Goal: Information Seeking & Learning: Learn about a topic

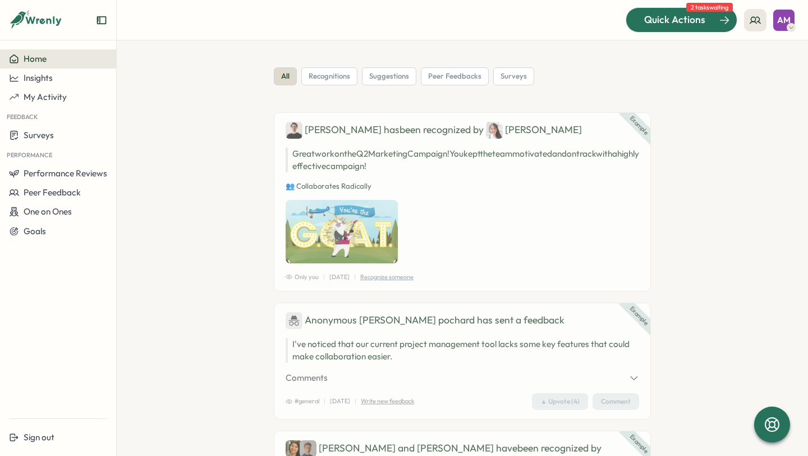
click at [693, 24] on span "Quick Actions" at bounding box center [674, 19] width 61 height 15
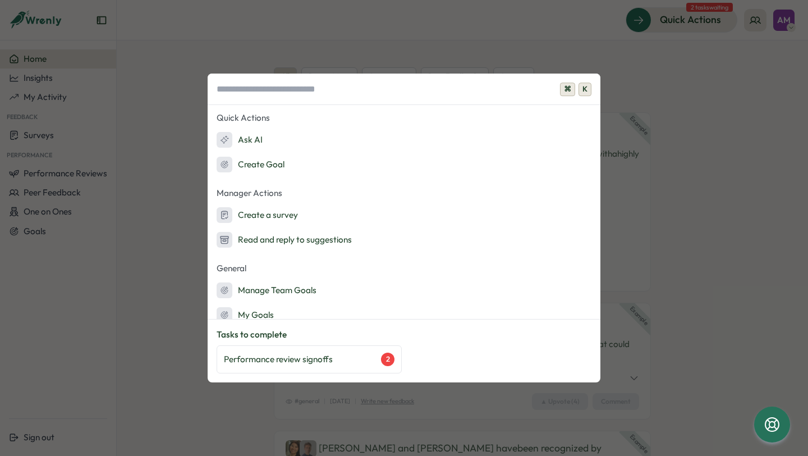
scroll to position [61, 0]
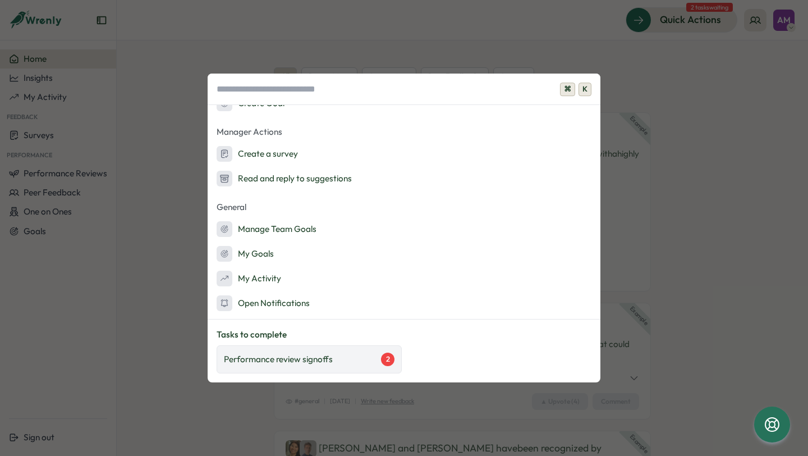
click at [352, 359] on div "Performance review signoffs 2" at bounding box center [309, 358] width 171 height 13
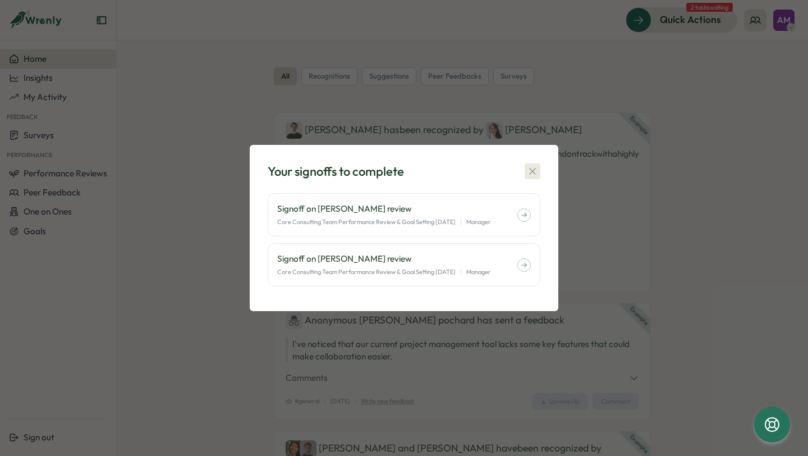
click at [534, 168] on icon "button" at bounding box center [532, 171] width 11 height 11
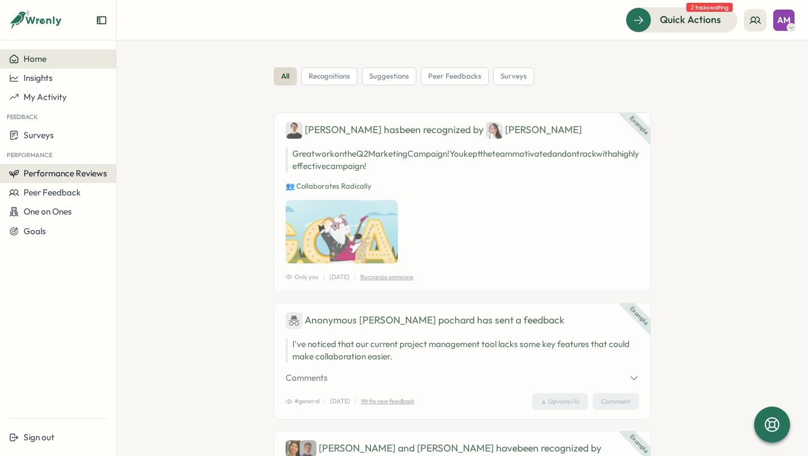
click at [72, 166] on button "Performance Reviews" at bounding box center [58, 173] width 116 height 19
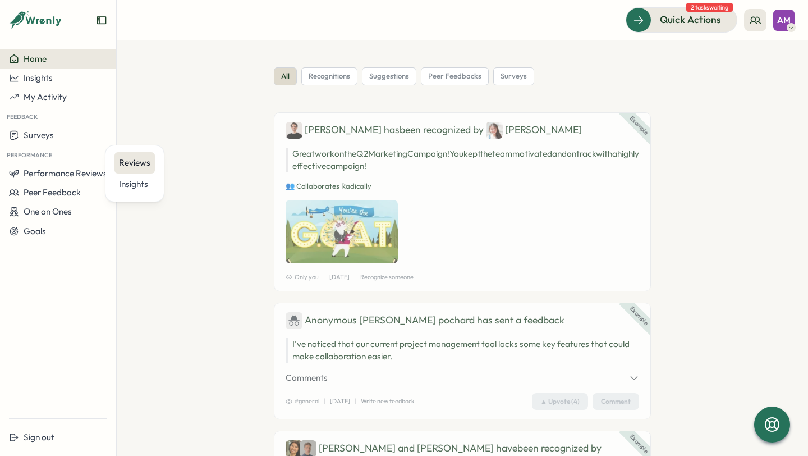
click at [133, 168] on div "Reviews" at bounding box center [134, 163] width 31 height 12
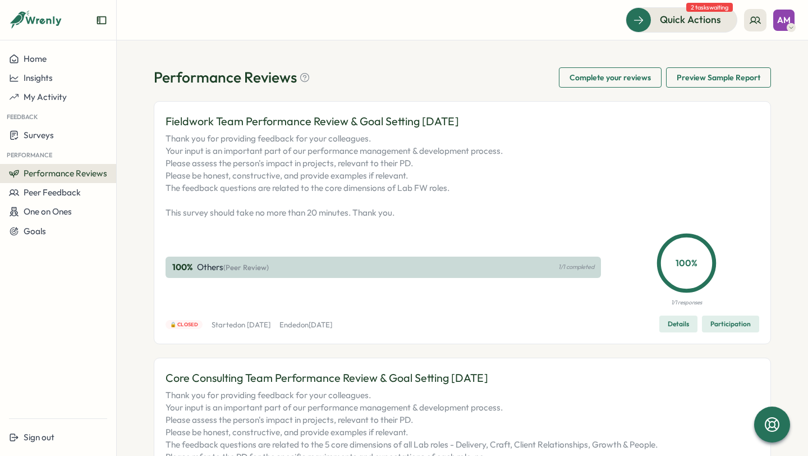
click at [608, 81] on span "Complete your reviews" at bounding box center [610, 77] width 81 height 19
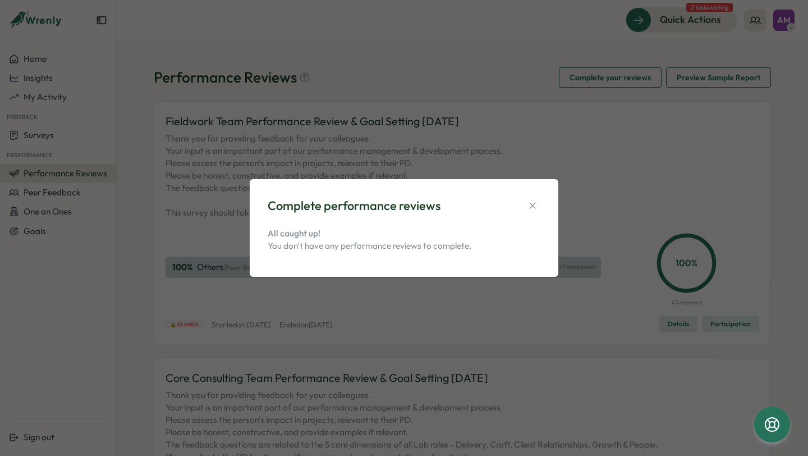
click at [531, 197] on div "Complete performance reviews" at bounding box center [404, 205] width 273 height 17
click at [539, 206] on button "button" at bounding box center [533, 206] width 16 height 16
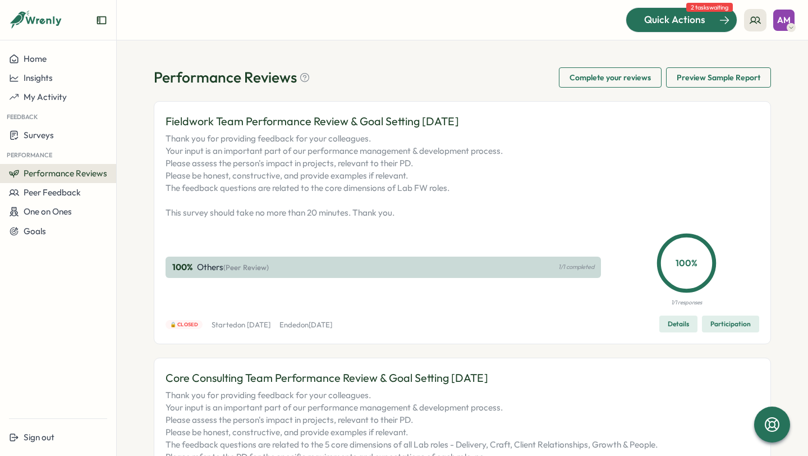
click at [721, 26] on div "Quick Actions" at bounding box center [675, 19] width 102 height 15
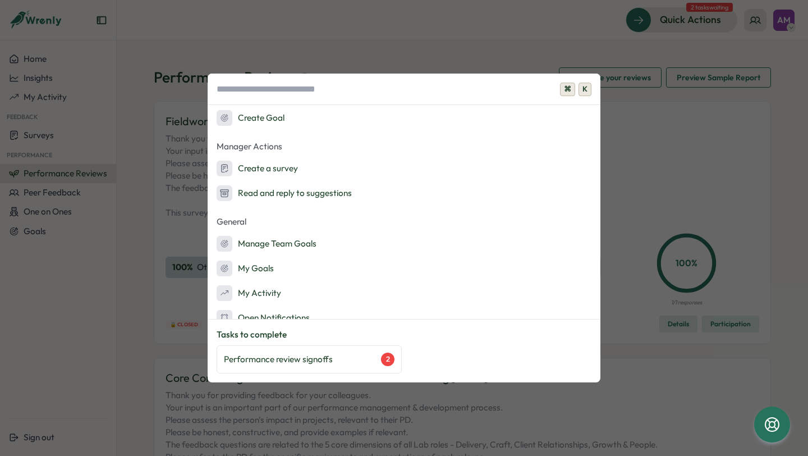
scroll to position [48, 0]
click at [341, 358] on div "Performance review signoffs 2" at bounding box center [309, 358] width 171 height 13
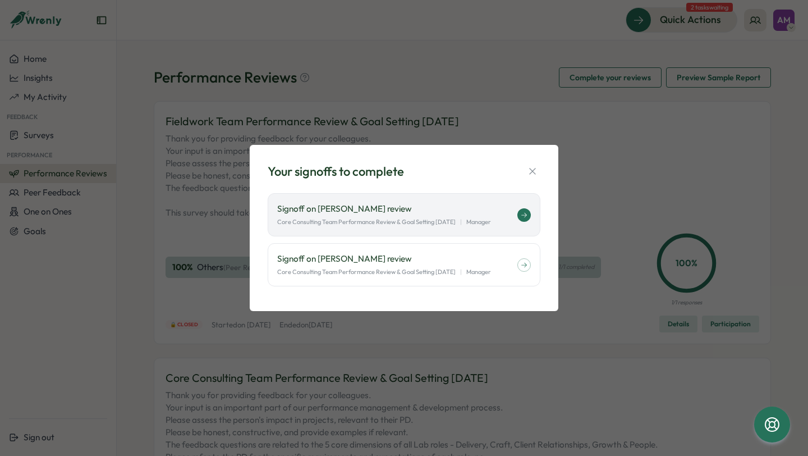
click at [382, 216] on div "Signoff on [PERSON_NAME] review Core Consulting Team Performance Review & Goal …" at bounding box center [397, 215] width 240 height 24
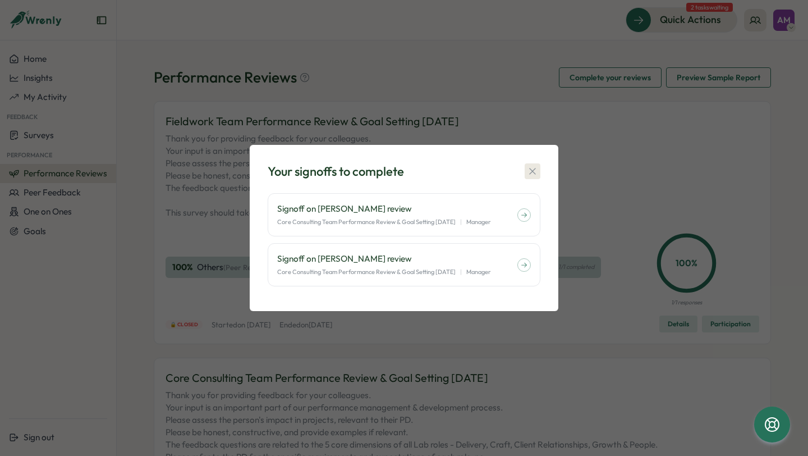
click at [535, 172] on icon "button" at bounding box center [532, 171] width 11 height 11
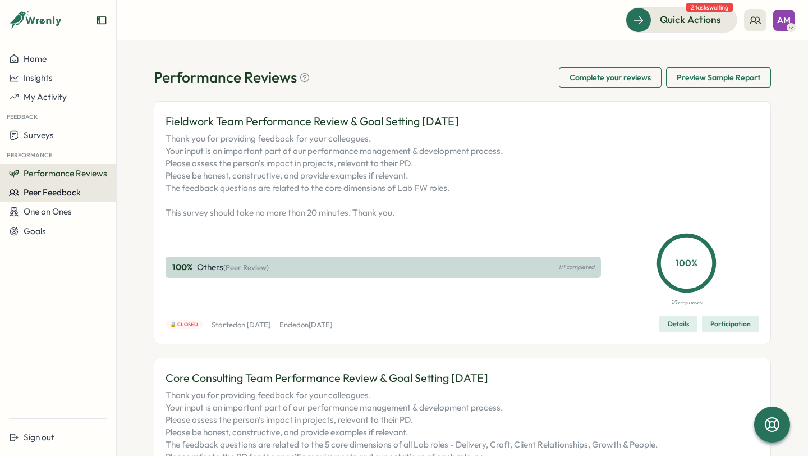
click at [71, 199] on button "Peer Feedback" at bounding box center [58, 192] width 116 height 19
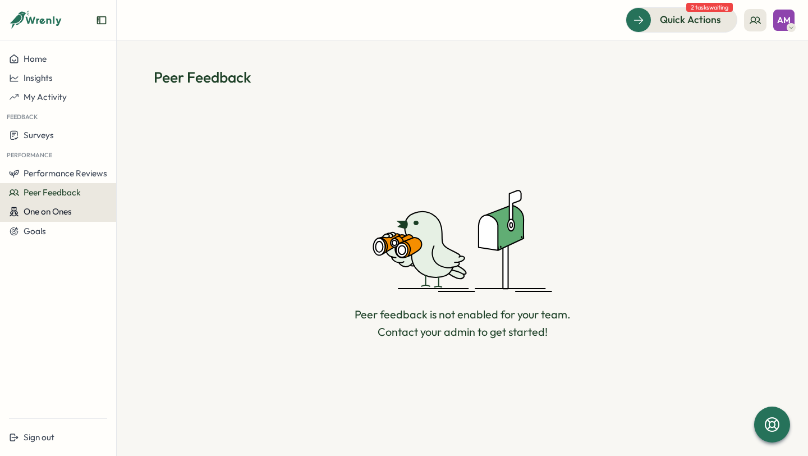
click at [44, 218] on button "One on Ones" at bounding box center [58, 212] width 116 height 20
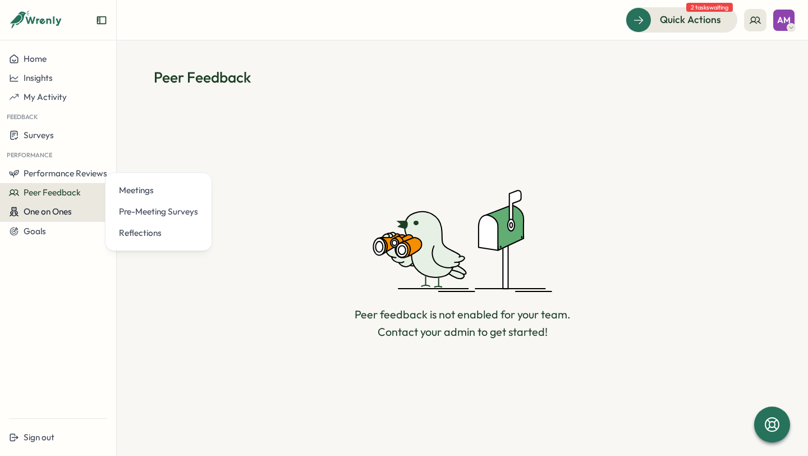
click at [69, 214] on span "One on Ones" at bounding box center [48, 211] width 48 height 11
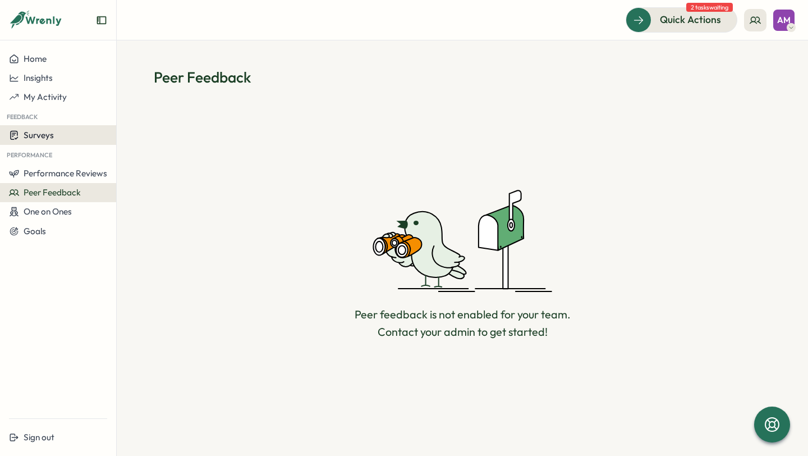
click at [61, 140] on div "Surveys" at bounding box center [58, 135] width 98 height 11
click at [67, 139] on div "Surveys" at bounding box center [58, 135] width 98 height 11
click at [45, 58] on span "Home" at bounding box center [35, 58] width 23 height 11
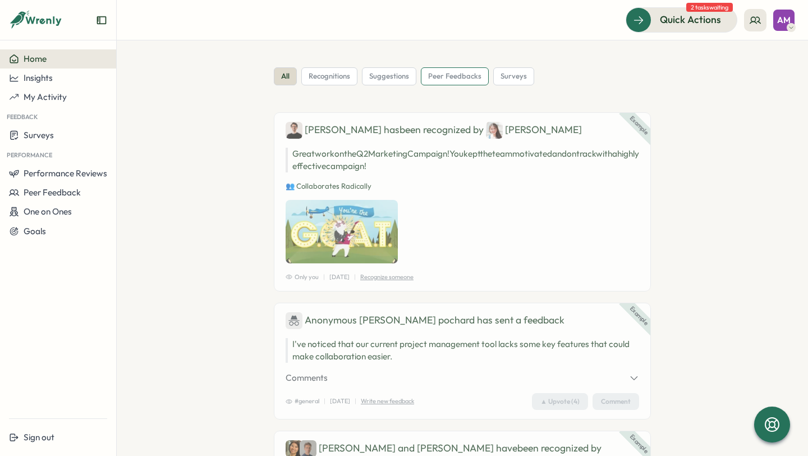
click at [462, 72] on span "peer feedbacks" at bounding box center [454, 76] width 53 height 10
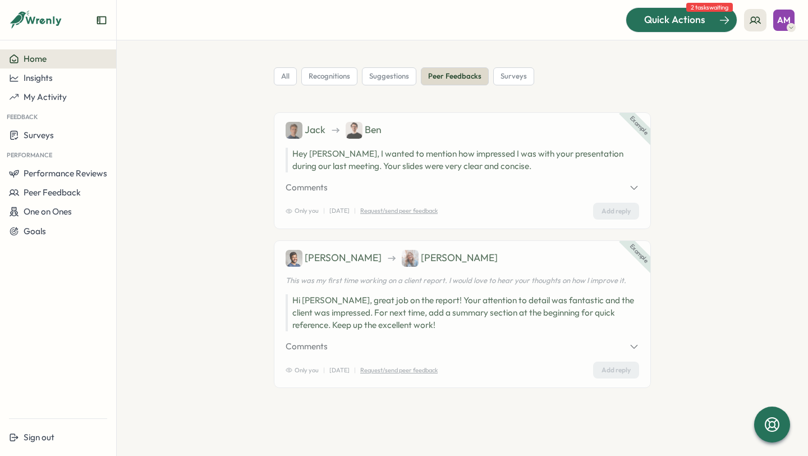
click at [704, 19] on span "Quick Actions" at bounding box center [674, 19] width 61 height 15
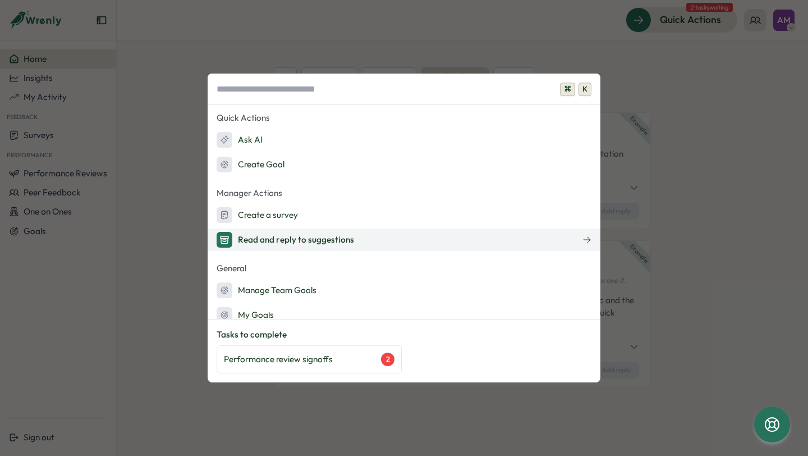
click at [368, 244] on button "Read and reply to suggestions" at bounding box center [404, 239] width 393 height 22
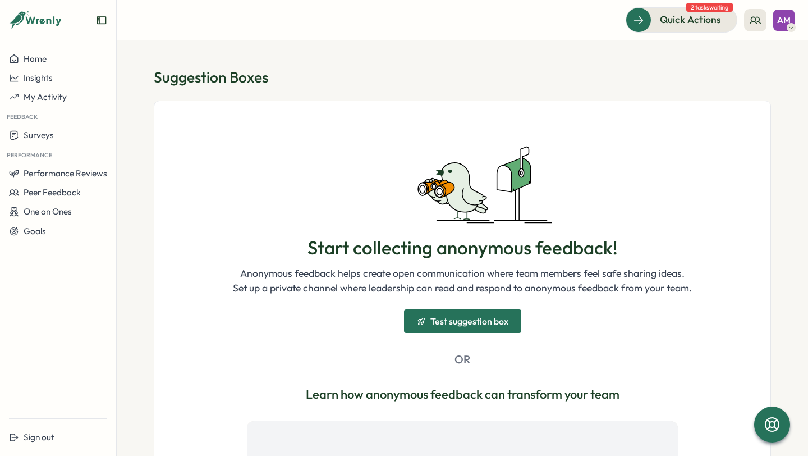
scroll to position [280, 0]
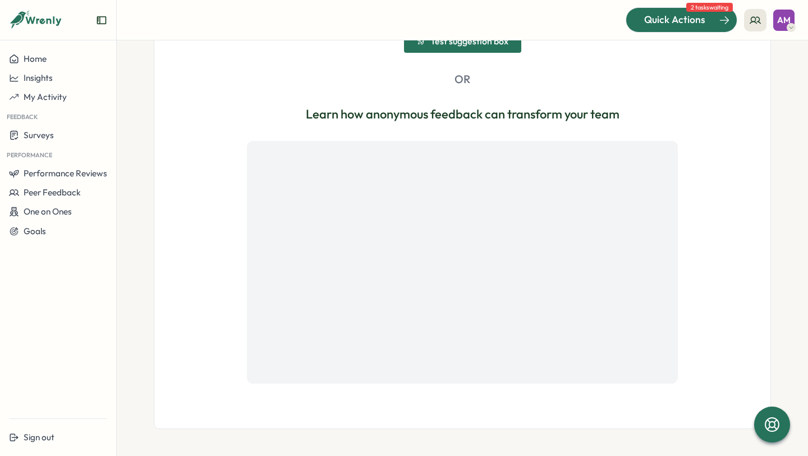
click at [692, 31] on div at bounding box center [681, 20] width 111 height 24
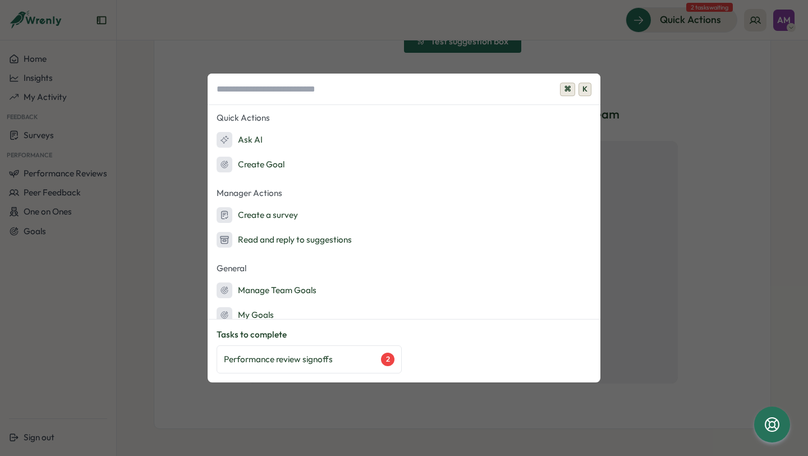
scroll to position [61, 0]
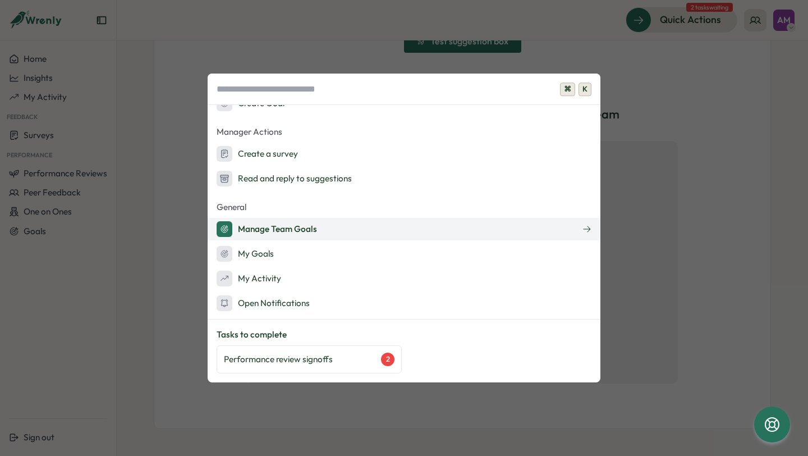
click at [300, 229] on div "Manage Team Goals" at bounding box center [267, 229] width 100 height 16
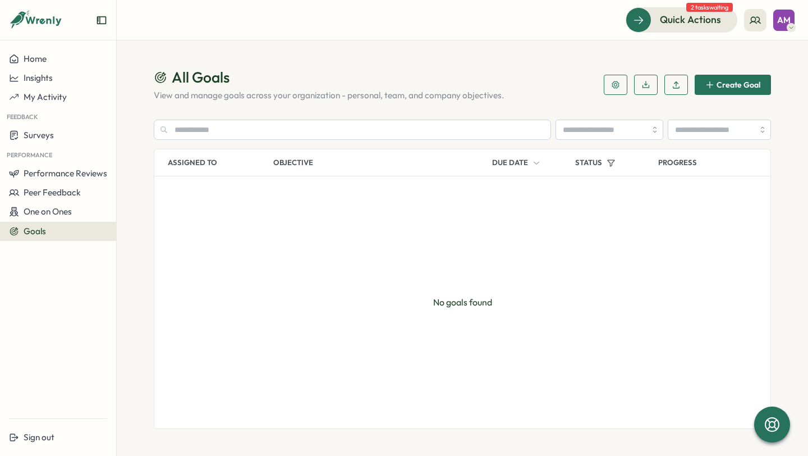
click at [791, 17] on div "AM" at bounding box center [783, 20] width 21 height 21
click at [743, 20] on div "Quick Actions 2 tasks waiting AM" at bounding box center [710, 19] width 169 height 25
click at [750, 20] on icon at bounding box center [755, 20] width 11 height 11
click at [747, 57] on div "My Team" at bounding box center [755, 55] width 71 height 12
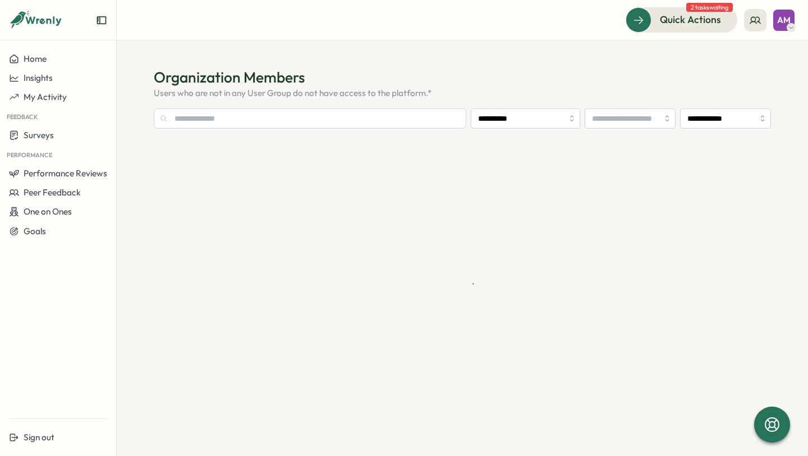
type input "**********"
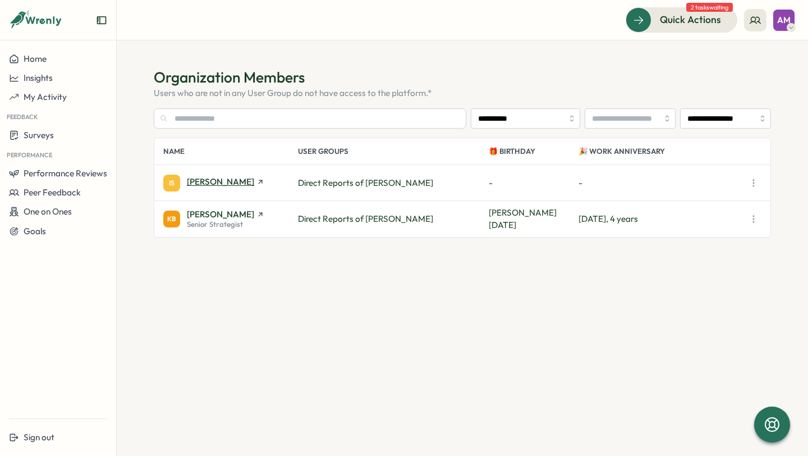
click at [216, 184] on span "[PERSON_NAME]" at bounding box center [220, 181] width 67 height 8
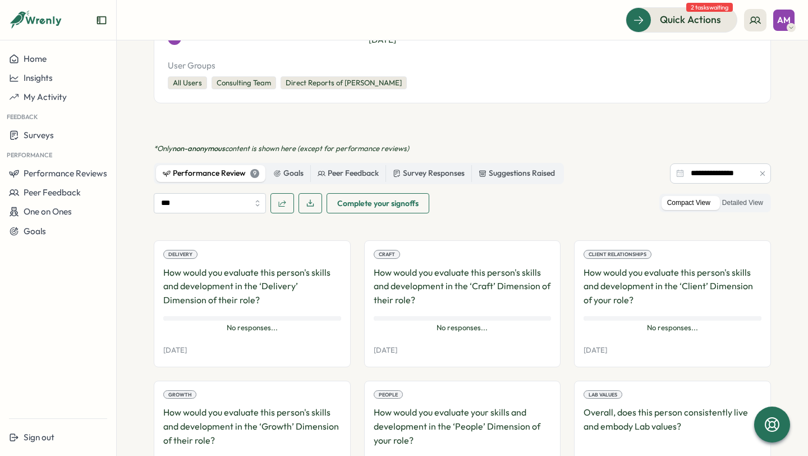
scroll to position [381, 0]
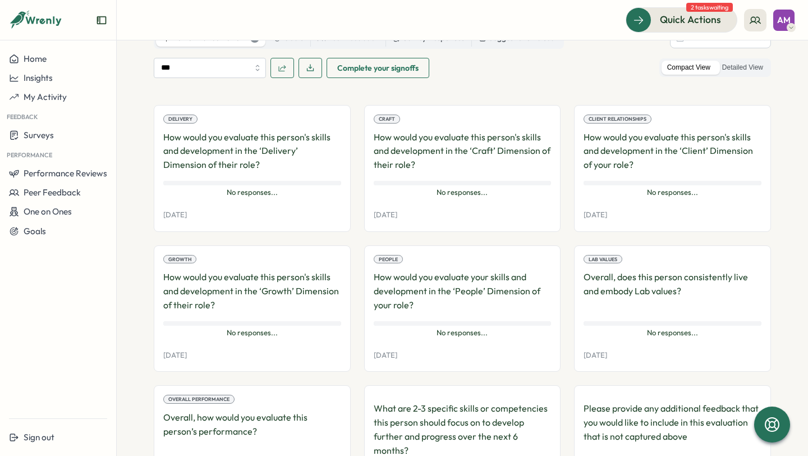
click at [218, 140] on p "How would you evaluate this person's skills and development in the ‘Delivery’ D…" at bounding box center [252, 151] width 178 height 42
click at [415, 181] on div "No responses..." at bounding box center [463, 183] width 178 height 4
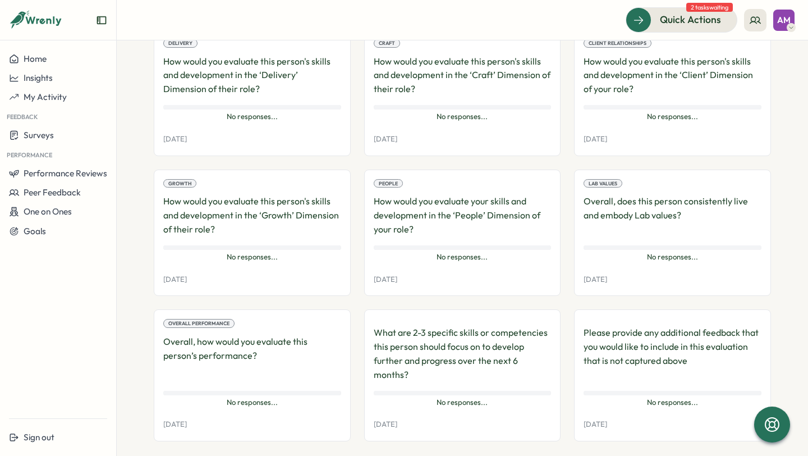
scroll to position [0, 0]
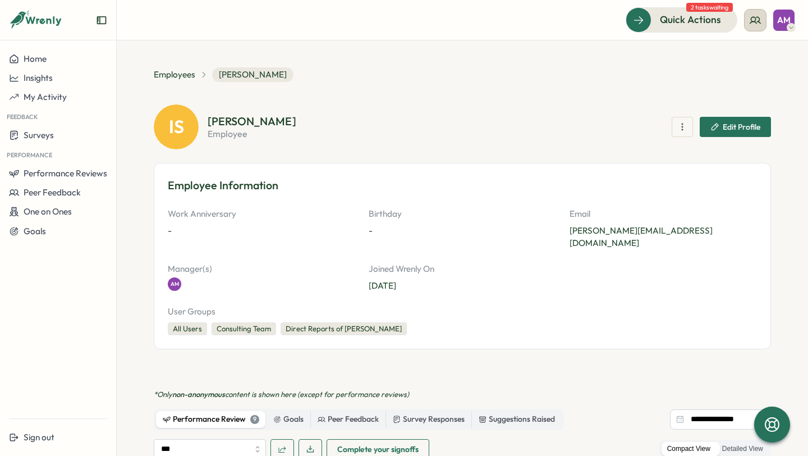
click at [752, 24] on icon at bounding box center [755, 20] width 11 height 11
click at [742, 58] on div "My Team" at bounding box center [755, 55] width 71 height 12
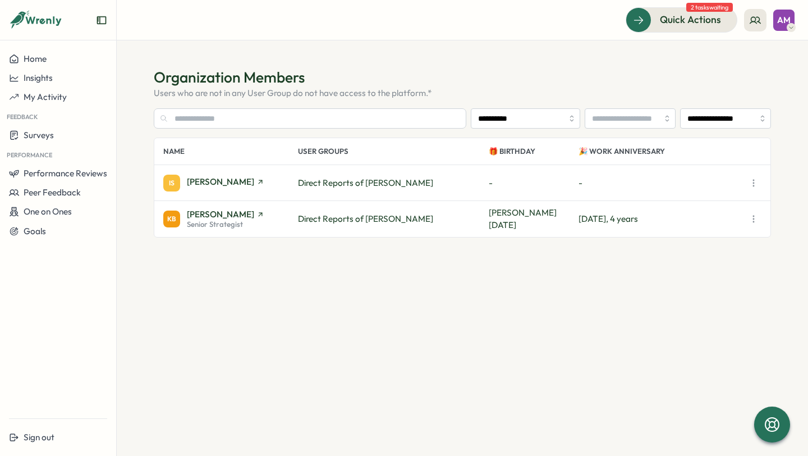
click at [266, 213] on div "KB [PERSON_NAME] Senior Strategist" at bounding box center [230, 219] width 135 height 19
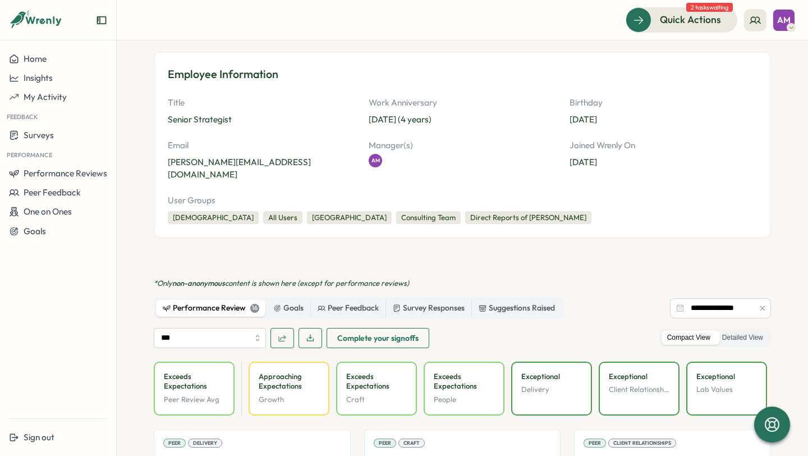
scroll to position [313, 0]
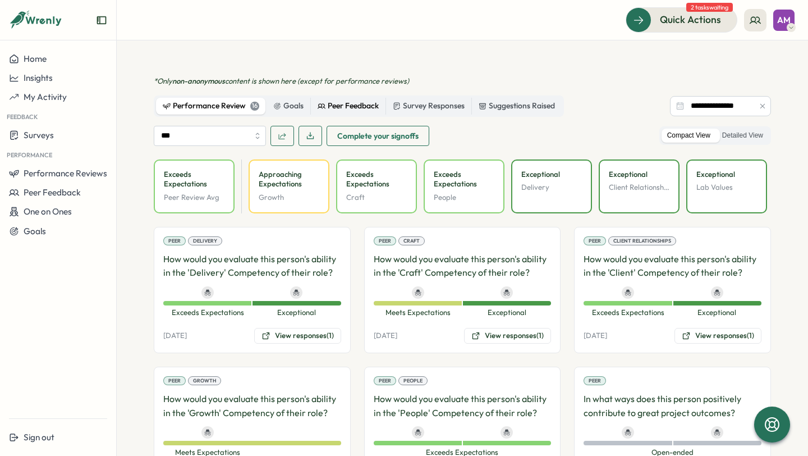
click at [342, 100] on div "Peer Feedback" at bounding box center [348, 106] width 61 height 12
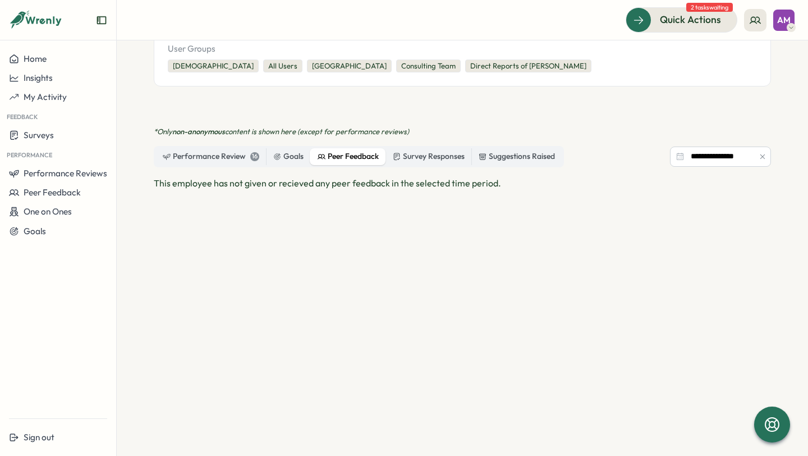
scroll to position [250, 0]
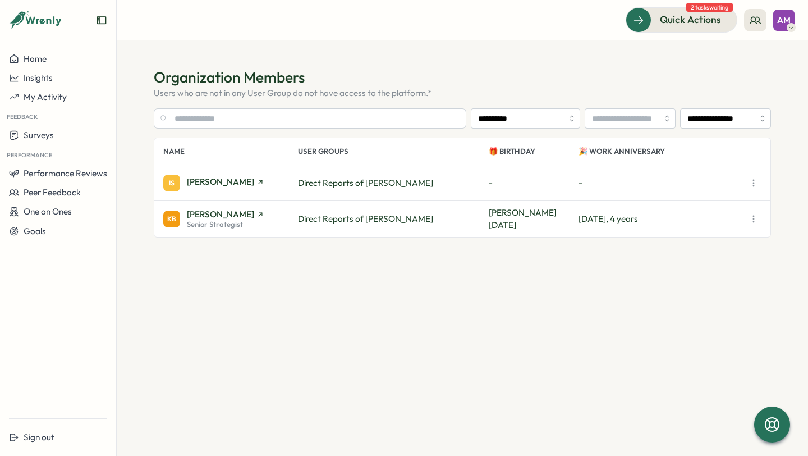
click at [225, 218] on span "[PERSON_NAME]" at bounding box center [220, 214] width 67 height 8
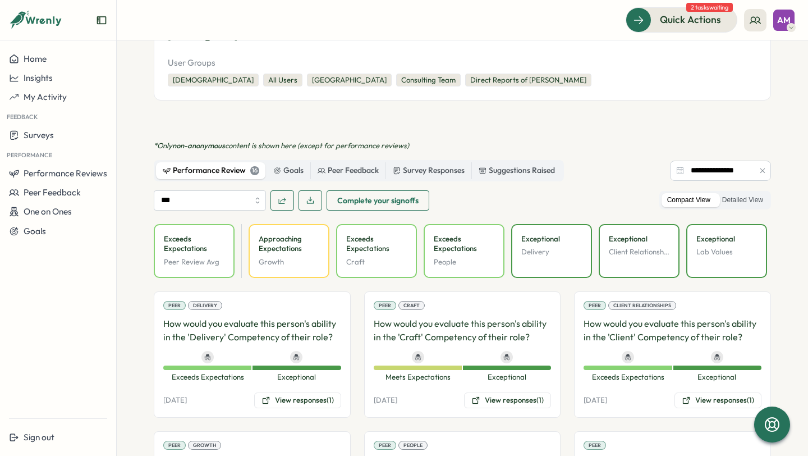
scroll to position [250, 0]
click at [300, 395] on div "Peer Delivery How would you evaluate this person's ability in the 'Delivery' Co…" at bounding box center [252, 353] width 197 height 126
click at [301, 392] on button "View responses (1)" at bounding box center [297, 399] width 87 height 16
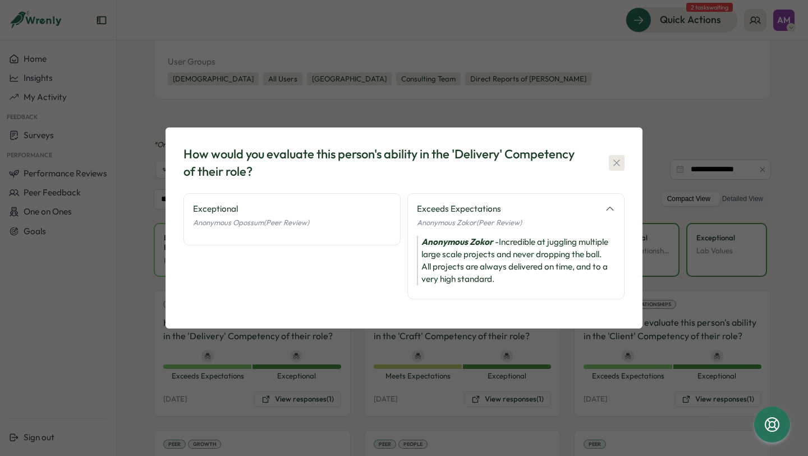
click at [617, 160] on icon "button" at bounding box center [616, 162] width 11 height 11
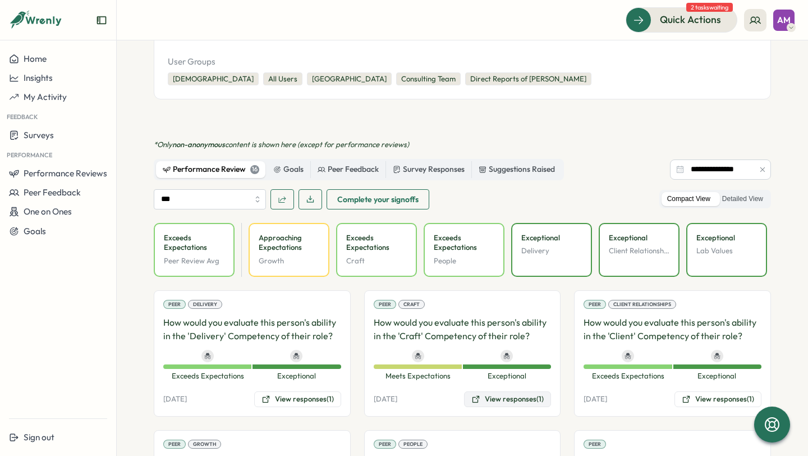
click at [501, 391] on button "View responses (1)" at bounding box center [507, 399] width 87 height 16
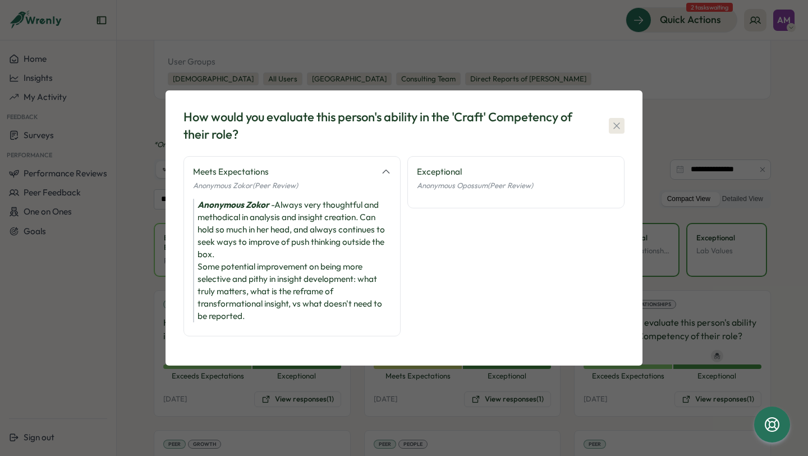
click at [618, 124] on icon "button" at bounding box center [616, 125] width 11 height 11
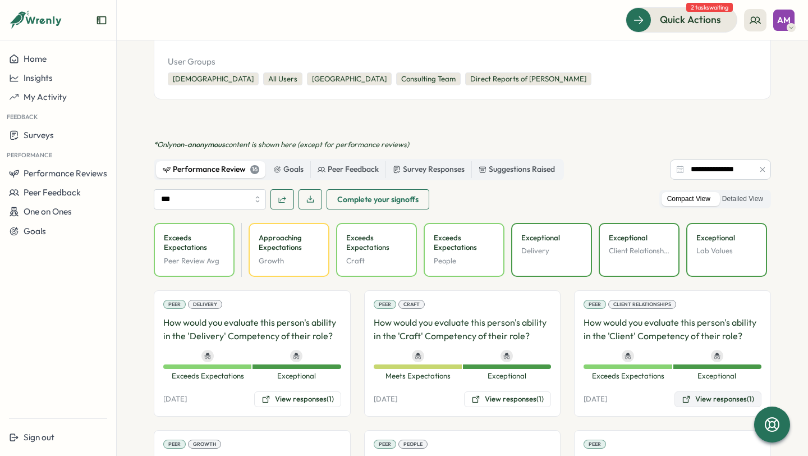
click at [732, 391] on button "View responses (1)" at bounding box center [717, 399] width 87 height 16
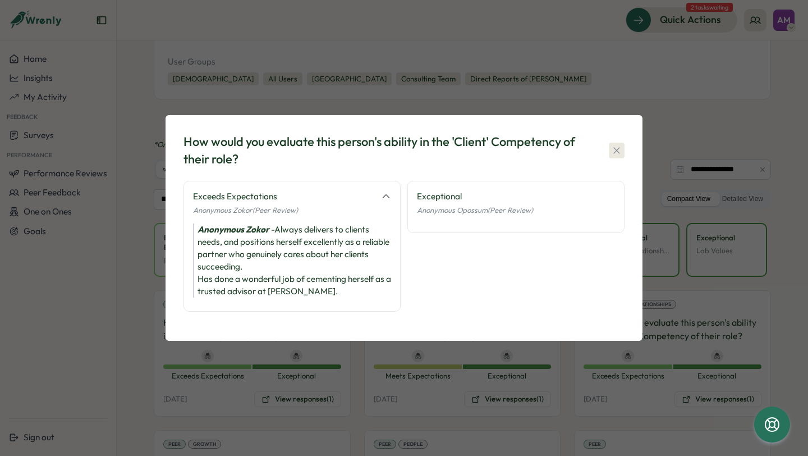
click at [621, 148] on icon "button" at bounding box center [616, 150] width 11 height 11
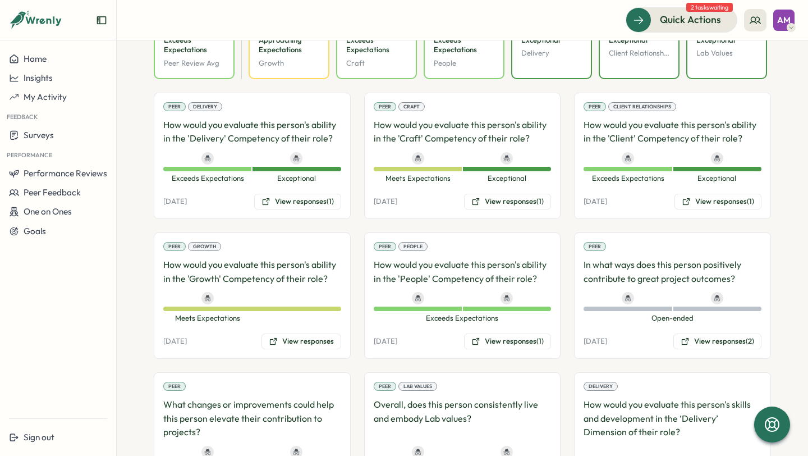
scroll to position [498, 0]
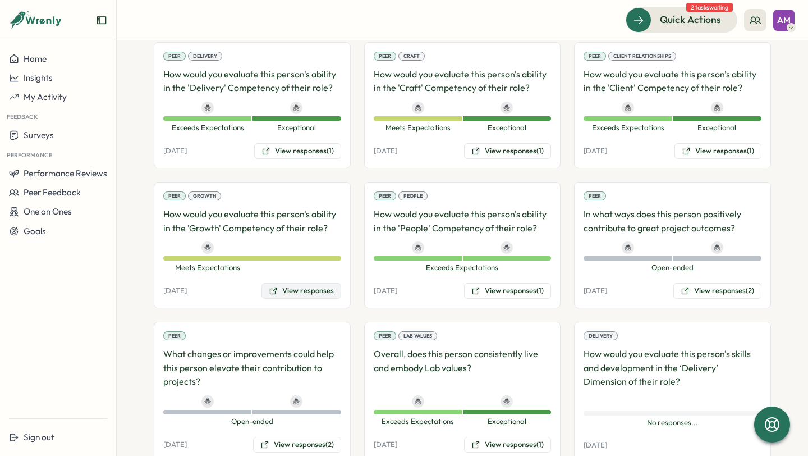
click at [316, 283] on button "View responses" at bounding box center [301, 291] width 80 height 16
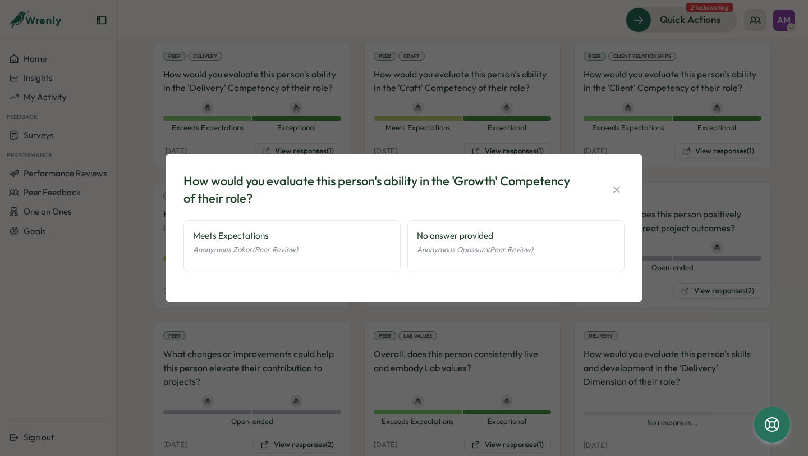
click at [635, 182] on div "How would you evaluate this person's ability in the 'Growth' Competency of thei…" at bounding box center [404, 227] width 477 height 147
click at [614, 186] on icon "button" at bounding box center [616, 189] width 11 height 11
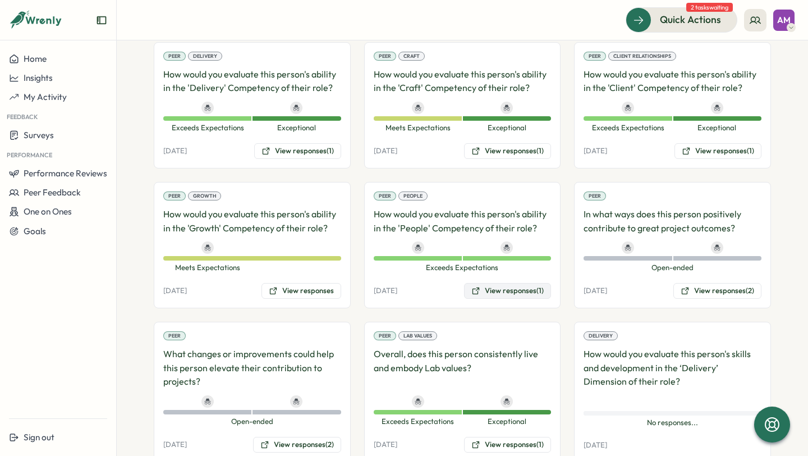
click at [500, 283] on button "View responses (1)" at bounding box center [507, 291] width 87 height 16
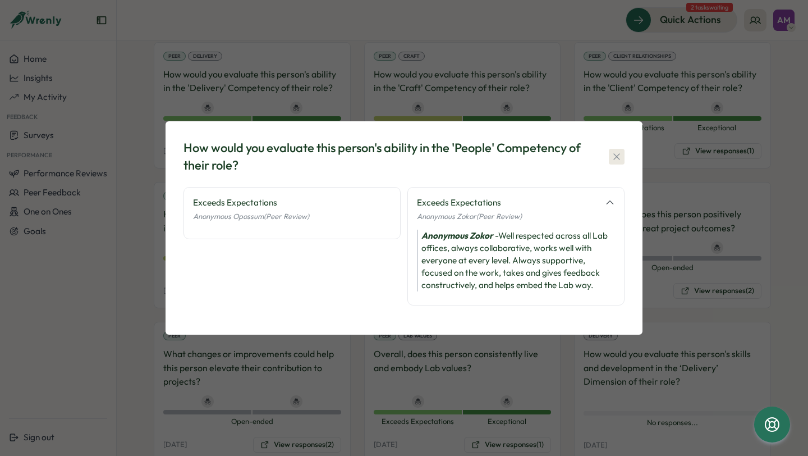
click at [622, 158] on button "button" at bounding box center [617, 157] width 16 height 16
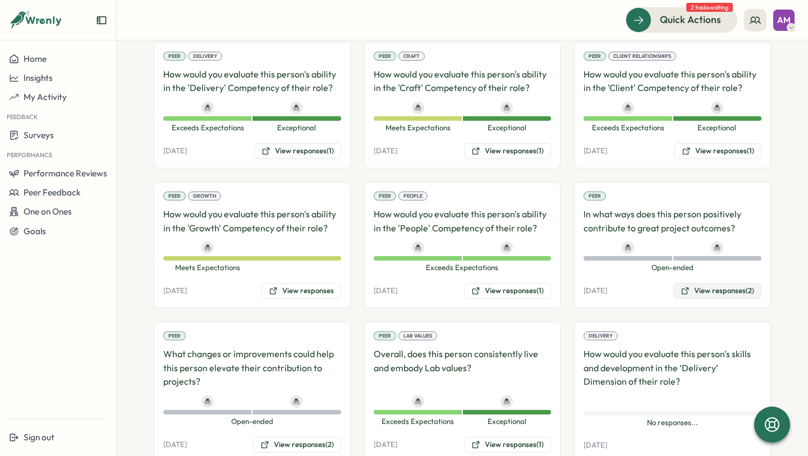
click at [703, 283] on button "View responses (2)" at bounding box center [717, 291] width 88 height 16
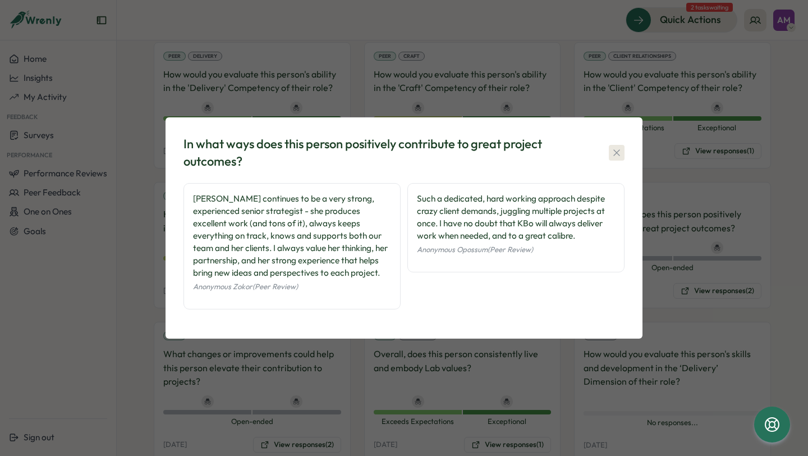
click at [614, 154] on icon "button" at bounding box center [616, 152] width 6 height 6
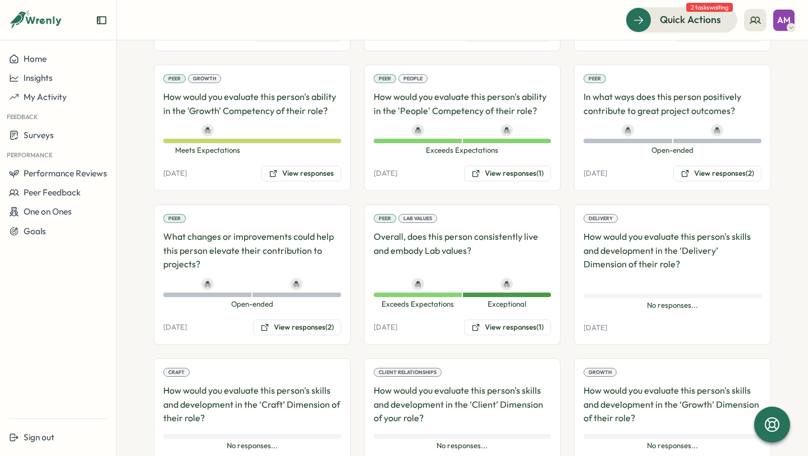
scroll to position [618, 0]
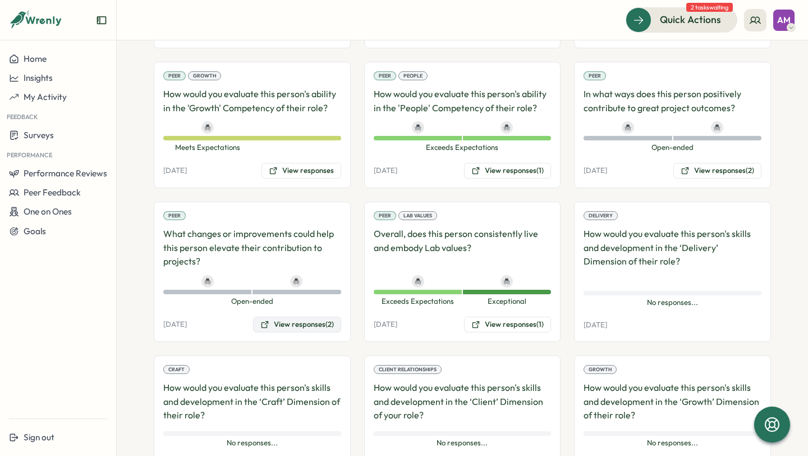
click at [313, 316] on button "View responses (2)" at bounding box center [297, 324] width 88 height 16
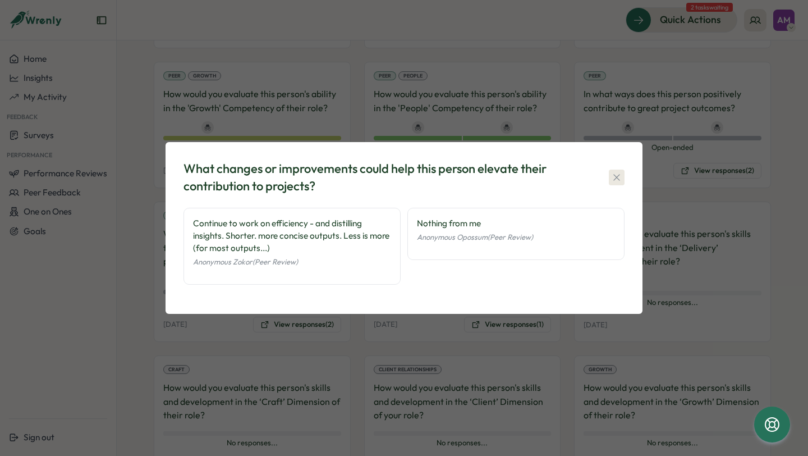
click at [613, 182] on icon "button" at bounding box center [616, 177] width 11 height 11
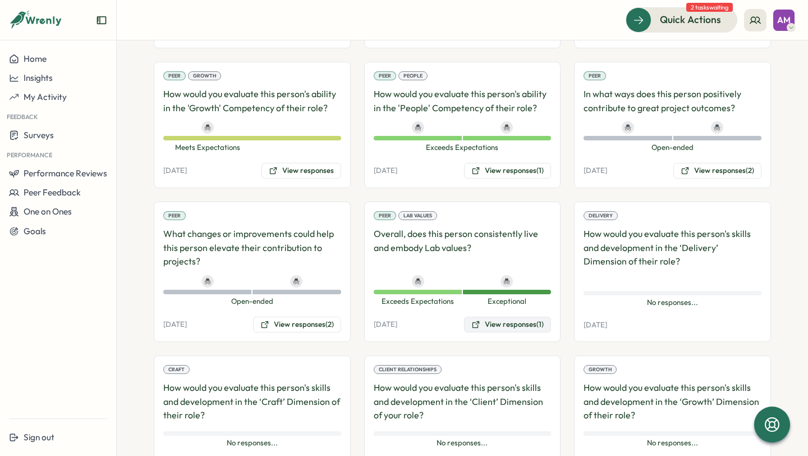
click at [503, 316] on button "View responses (1)" at bounding box center [507, 324] width 87 height 16
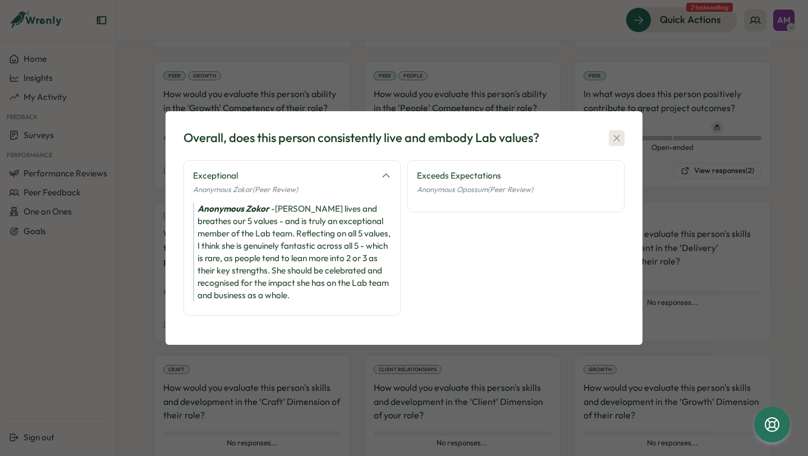
click at [613, 139] on icon "button" at bounding box center [616, 137] width 11 height 11
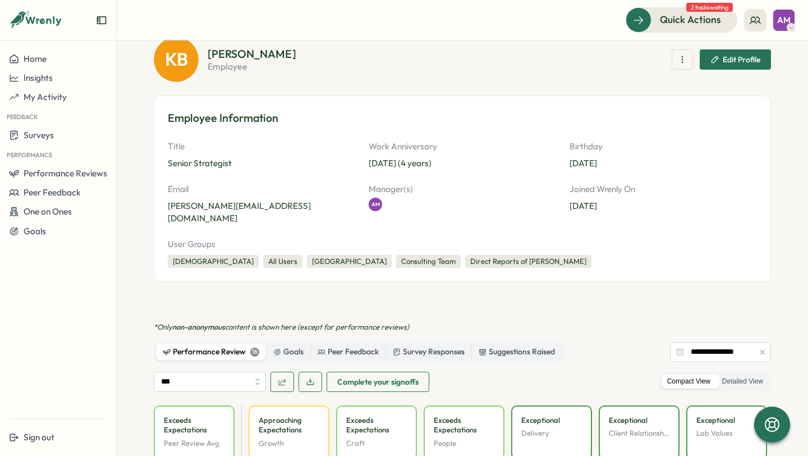
scroll to position [0, 0]
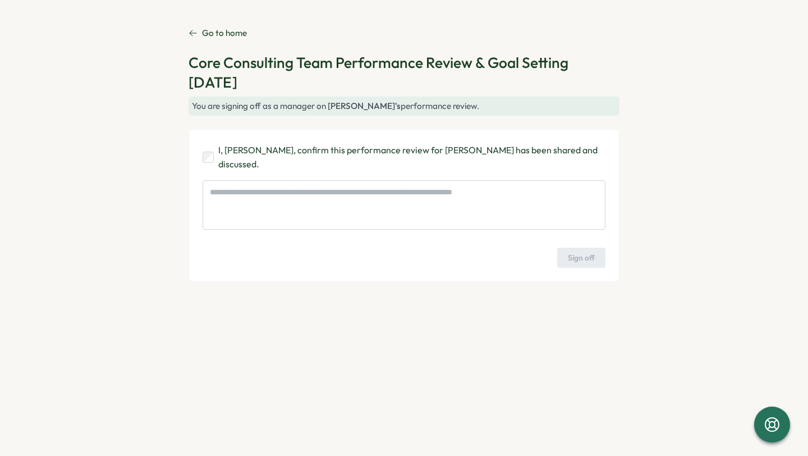
click at [208, 34] on p "Go to home" at bounding box center [224, 33] width 45 height 12
click at [191, 34] on icon at bounding box center [193, 33] width 7 height 6
